Goal: Task Accomplishment & Management: Manage account settings

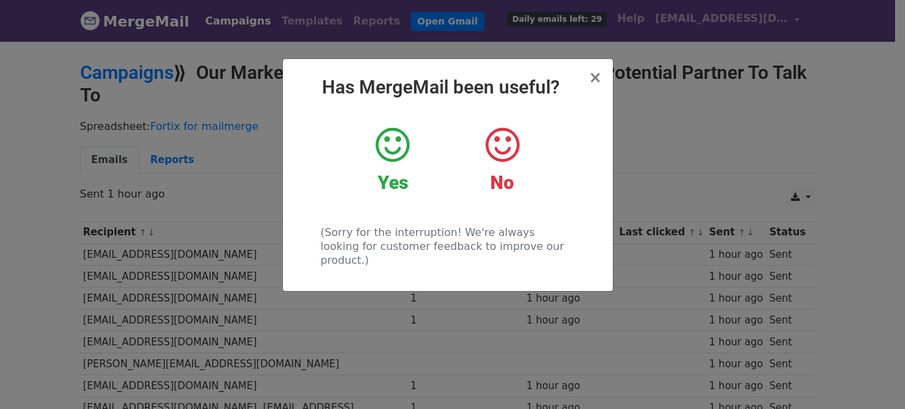
click at [408, 156] on icon at bounding box center [393, 145] width 34 height 40
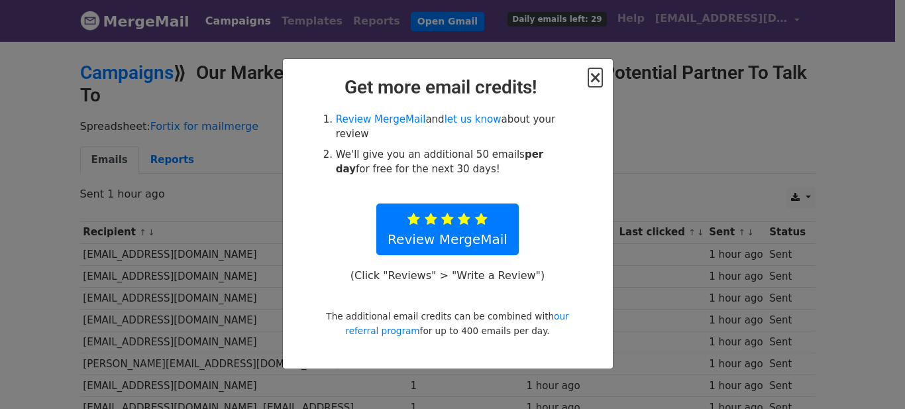
click at [601, 82] on span "×" at bounding box center [595, 77] width 13 height 19
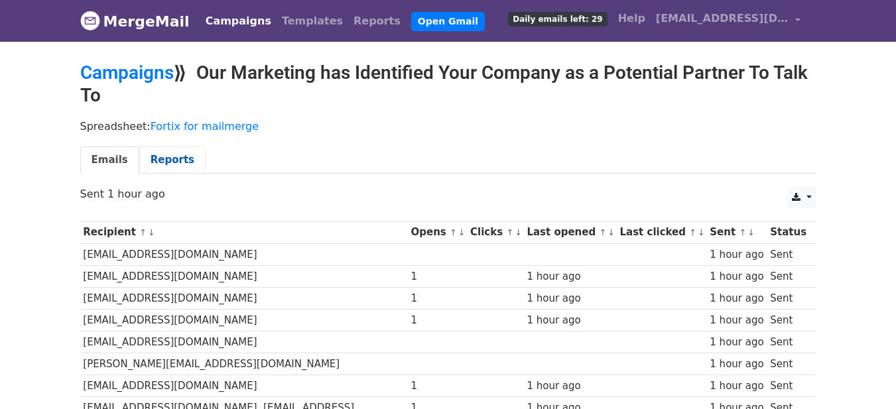
click at [168, 157] on link "Reports" at bounding box center [172, 159] width 66 height 27
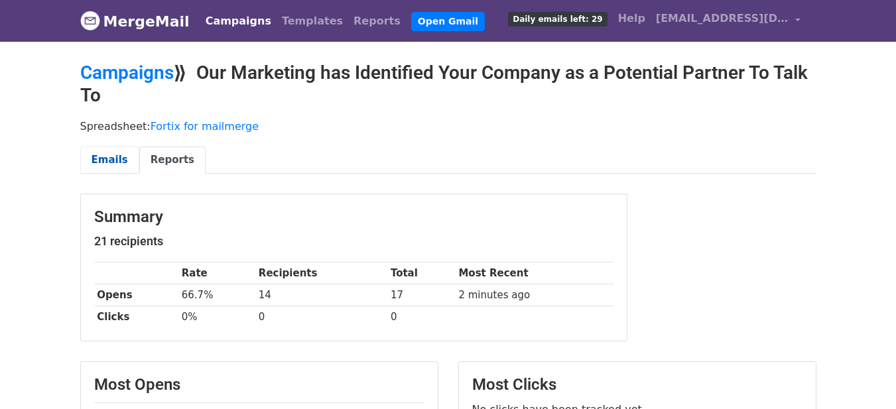
click at [114, 156] on link "Emails" at bounding box center [109, 159] width 59 height 27
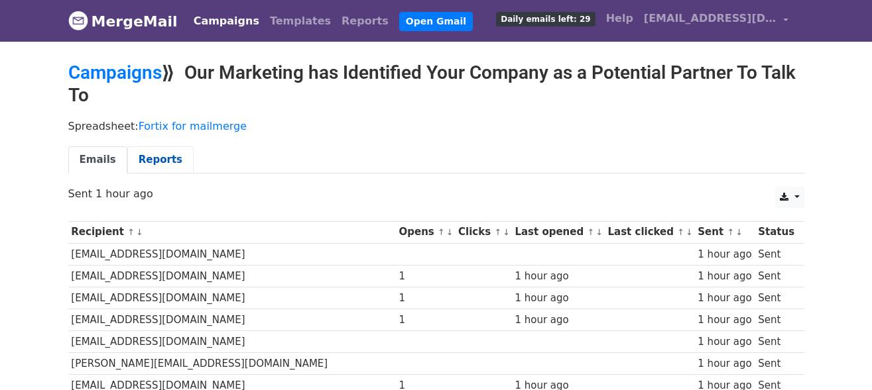
click at [151, 160] on link "Reports" at bounding box center [160, 159] width 66 height 27
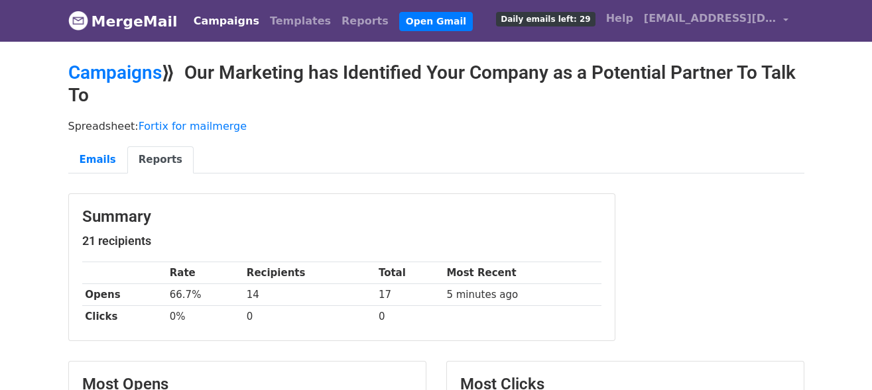
click at [149, 160] on link "Reports" at bounding box center [160, 159] width 66 height 27
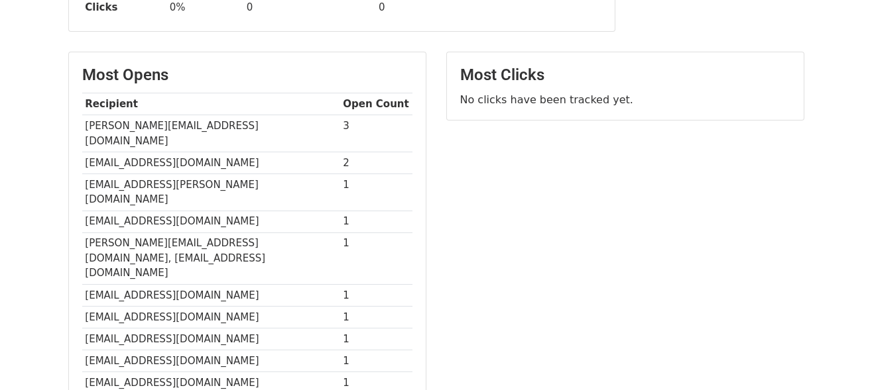
scroll to position [255, 0]
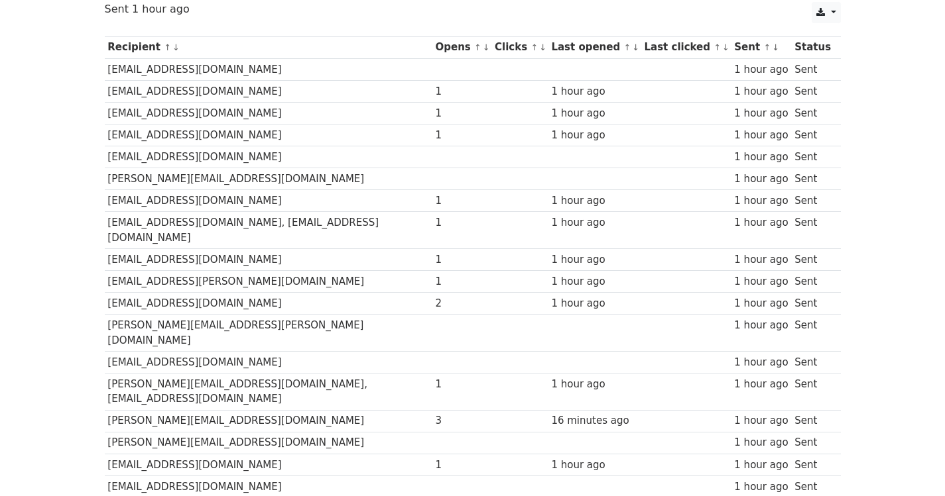
scroll to position [154, 0]
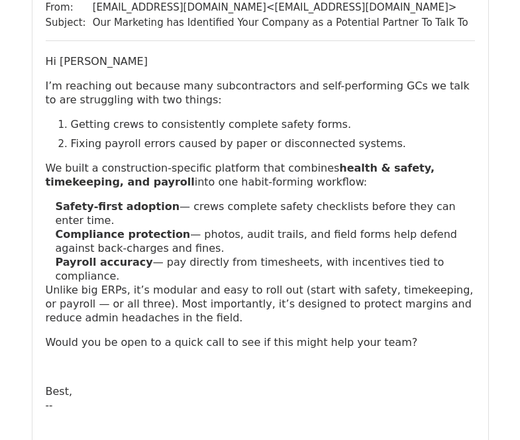
scroll to position [154, 0]
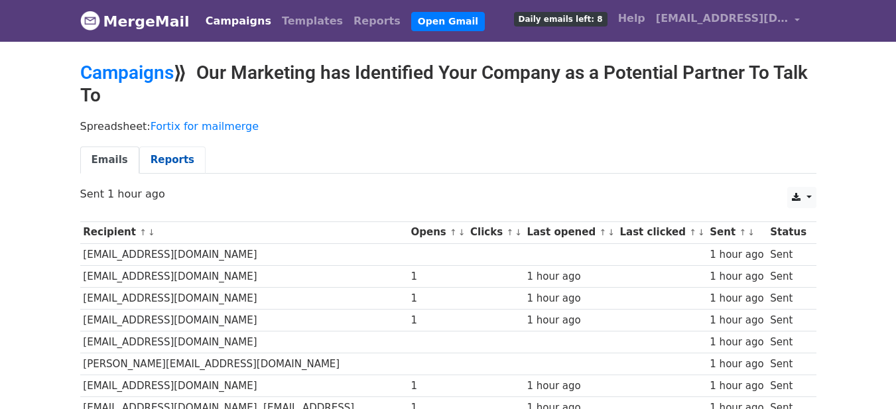
click at [170, 163] on link "Reports" at bounding box center [172, 159] width 66 height 27
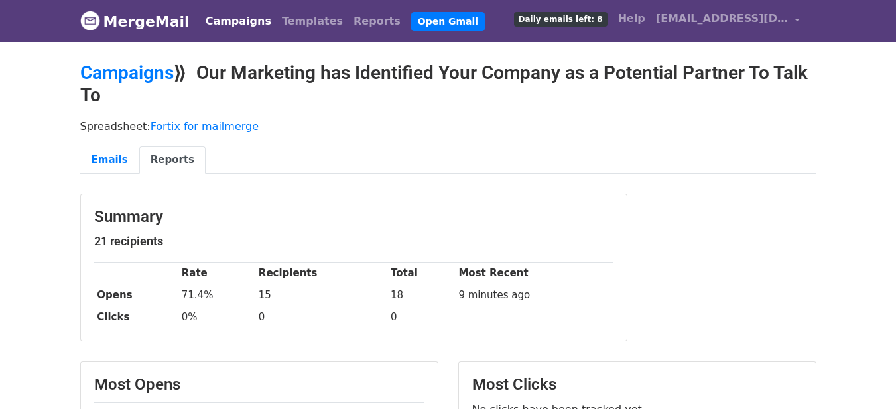
scroll to position [310, 0]
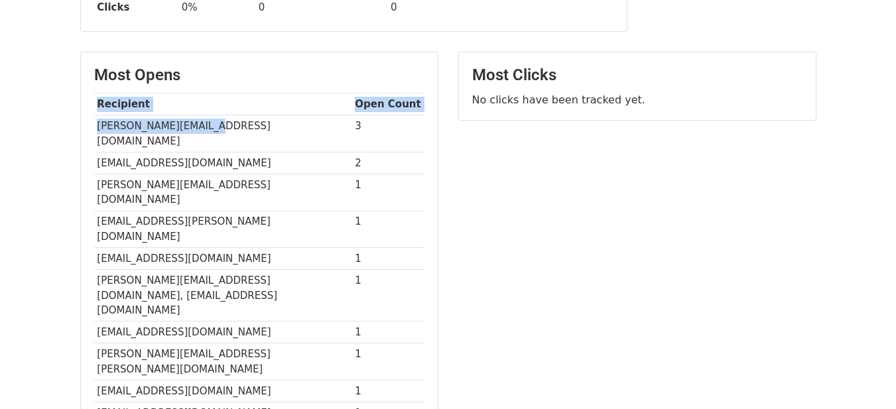
drag, startPoint x: 92, startPoint y: 127, endPoint x: 213, endPoint y: 123, distance: 120.7
click at [213, 123] on div "Most Opens Recipient Open Count steve@cwssandiego.com 3 ben@unified-cg.com 2 co…" at bounding box center [259, 244] width 357 height 384
click at [229, 123] on td "[PERSON_NAME][EMAIL_ADDRESS][DOMAIN_NAME]" at bounding box center [223, 133] width 258 height 37
click at [229, 125] on td "steve@cwssandiego.com" at bounding box center [223, 133] width 258 height 37
drag, startPoint x: 207, startPoint y: 129, endPoint x: 94, endPoint y: 131, distance: 113.4
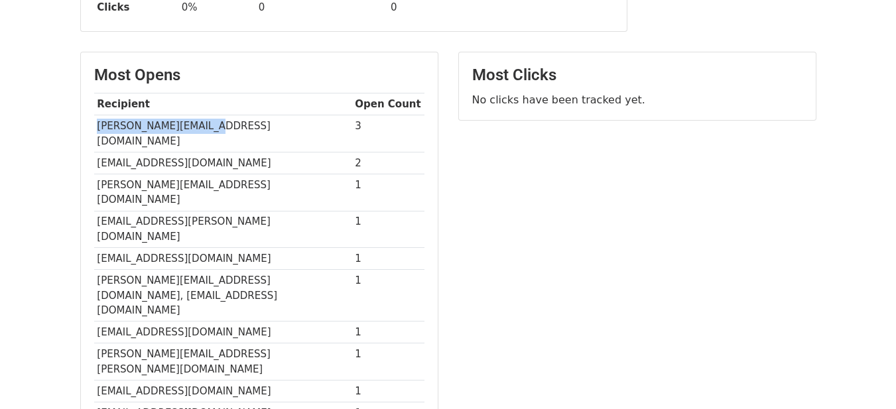
click at [94, 131] on td "steve@cwssandiego.com" at bounding box center [223, 133] width 258 height 37
copy td "steve@cwssandiego.com"
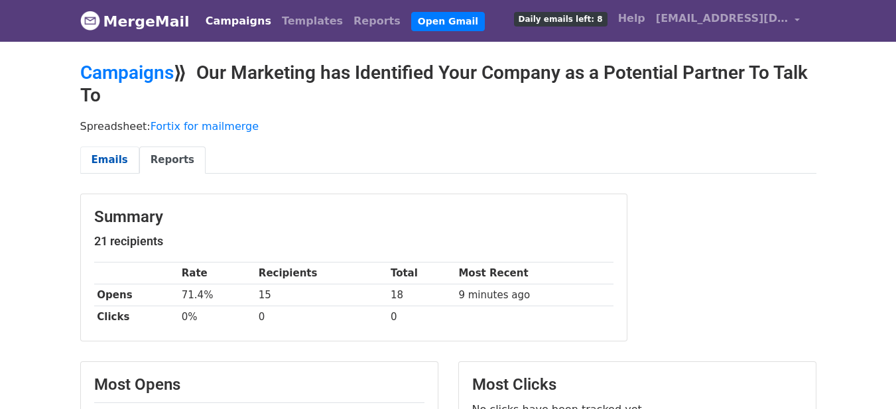
click at [101, 158] on link "Emails" at bounding box center [109, 159] width 59 height 27
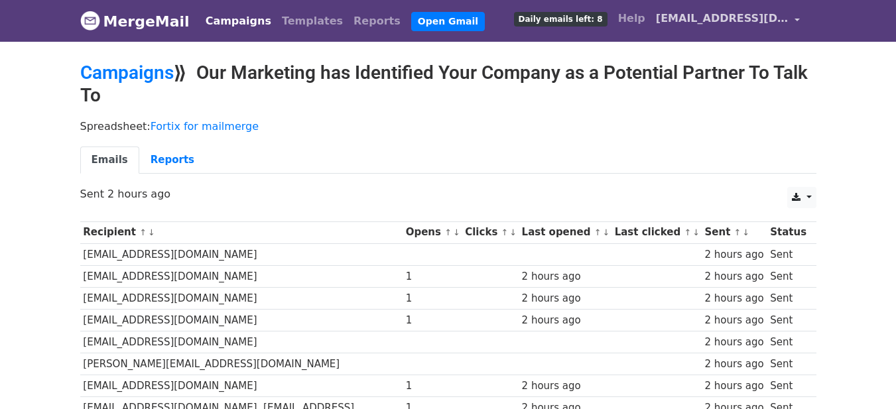
click at [736, 25] on span "[EMAIL_ADDRESS][DOMAIN_NAME]" at bounding box center [722, 19] width 133 height 16
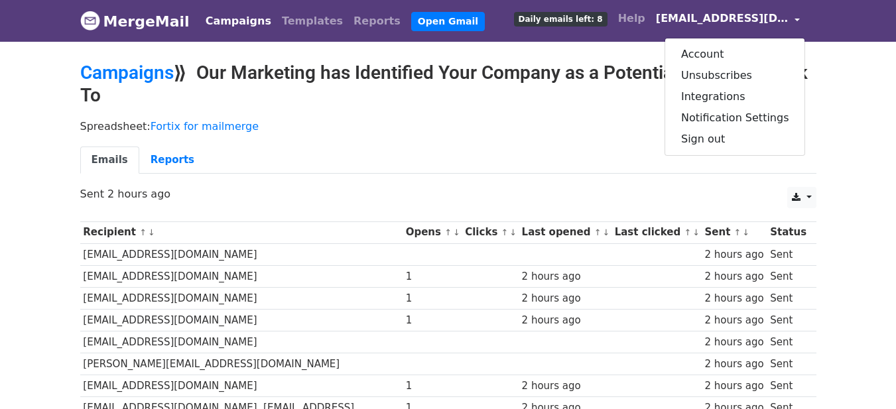
click at [496, 127] on p "Spreadsheet: Fortix for mailmerge" at bounding box center [448, 126] width 736 height 14
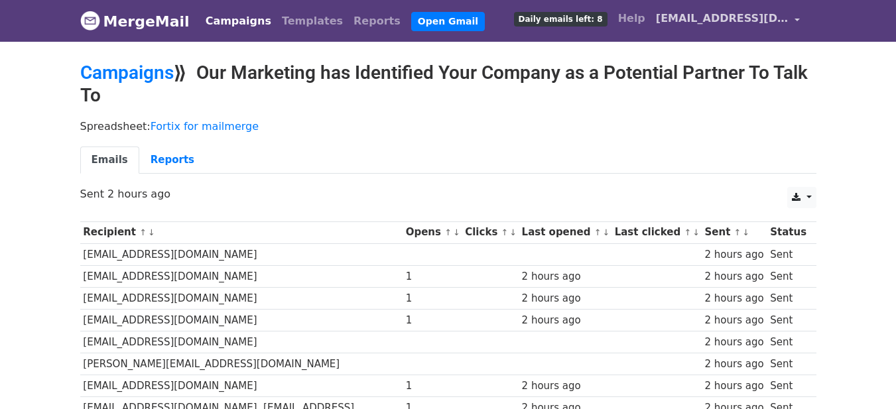
click at [789, 17] on link "[EMAIL_ADDRESS][DOMAIN_NAME]" at bounding box center [727, 20] width 155 height 31
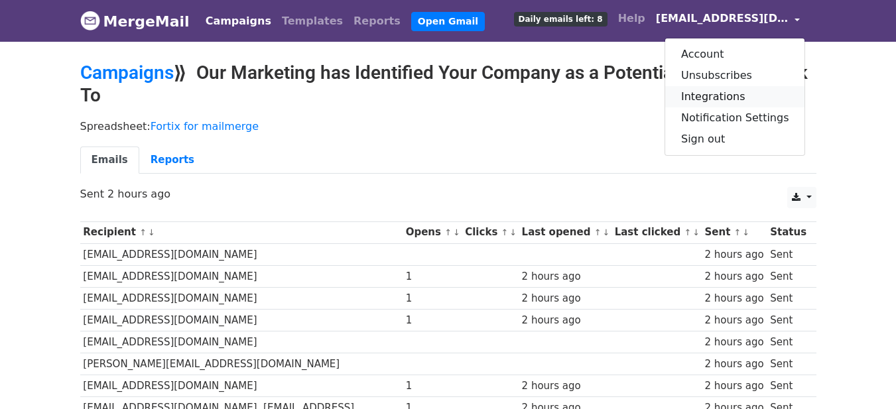
click at [772, 93] on link "Integrations" at bounding box center [735, 96] width 140 height 21
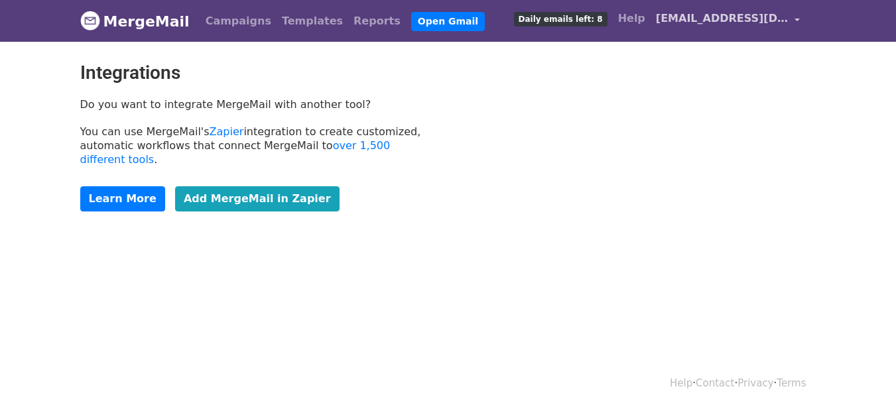
click at [663, 19] on span "[EMAIL_ADDRESS][DOMAIN_NAME]" at bounding box center [722, 19] width 133 height 16
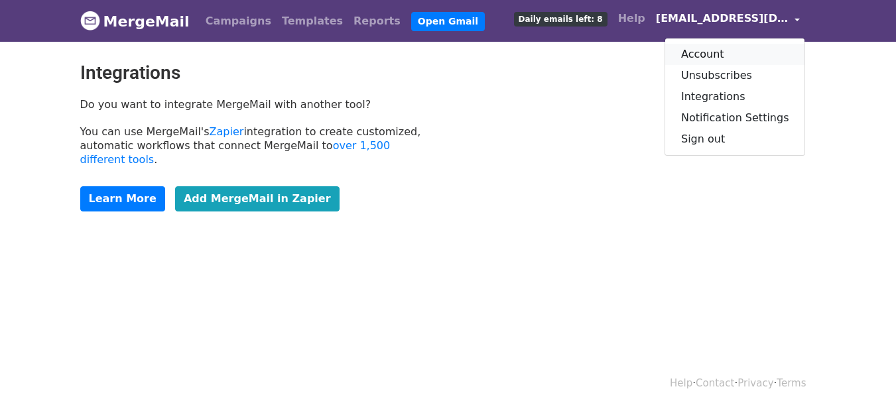
click at [738, 55] on link "Account" at bounding box center [735, 54] width 140 height 21
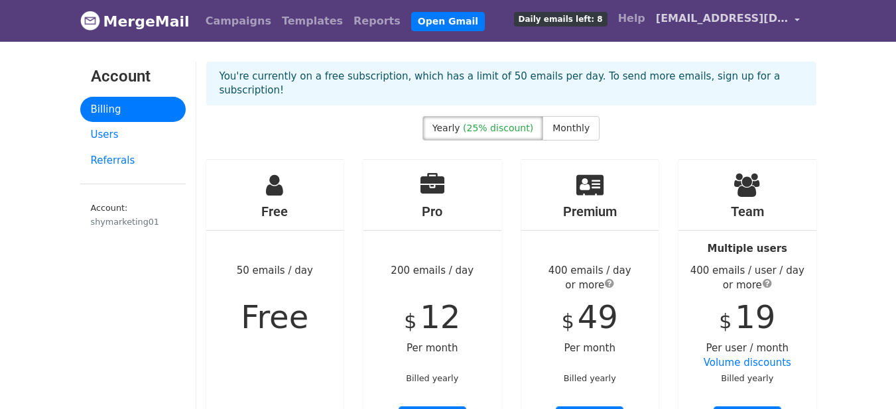
click at [775, 19] on span "[EMAIL_ADDRESS][DOMAIN_NAME]" at bounding box center [722, 19] width 133 height 16
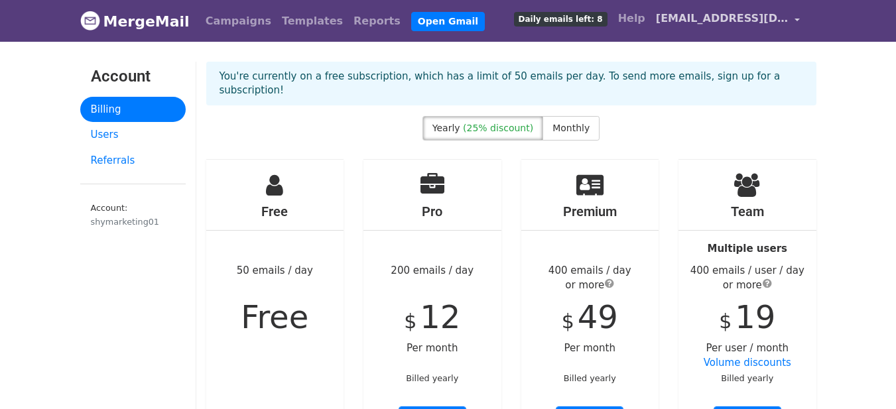
click at [780, 19] on span "[EMAIL_ADDRESS][DOMAIN_NAME]" at bounding box center [722, 19] width 133 height 16
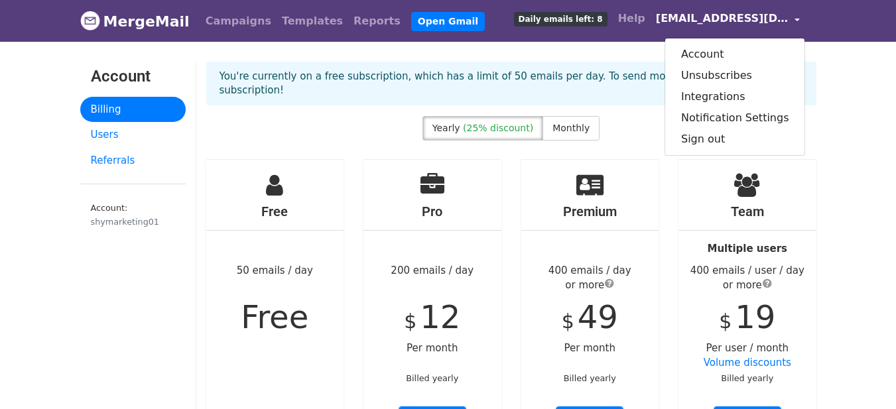
click at [819, 116] on div "Yearly (25% discount) Monthly" at bounding box center [511, 131] width 630 height 30
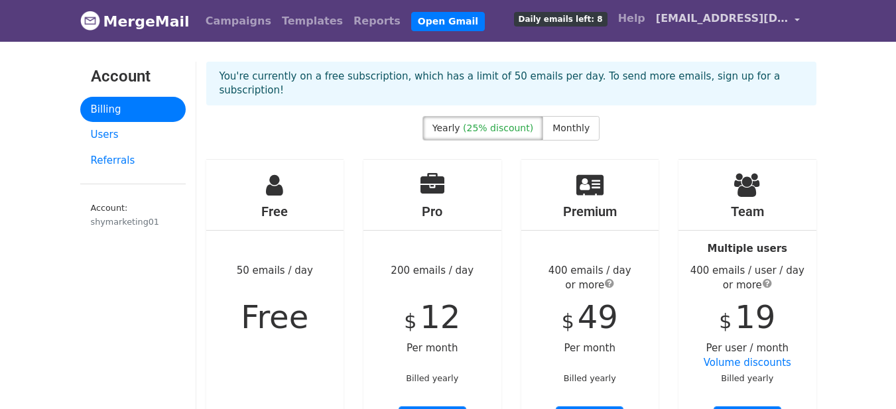
click at [791, 22] on link "[EMAIL_ADDRESS][DOMAIN_NAME]" at bounding box center [727, 20] width 155 height 31
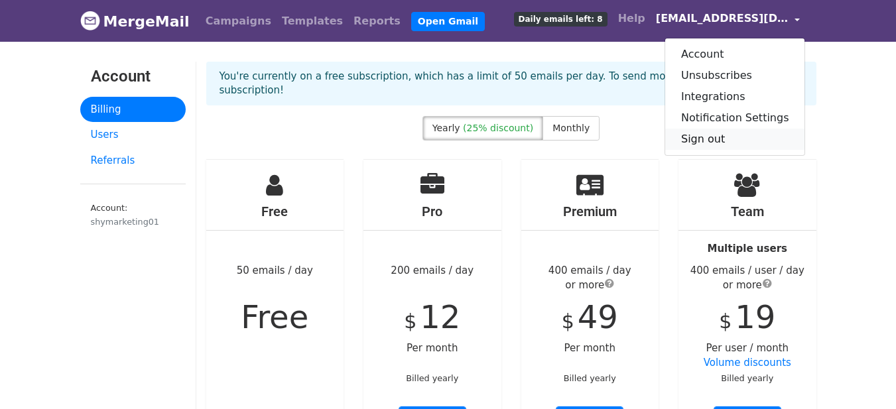
click at [697, 142] on link "Sign out" at bounding box center [735, 139] width 140 height 21
